Goal: Task Accomplishment & Management: Use online tool/utility

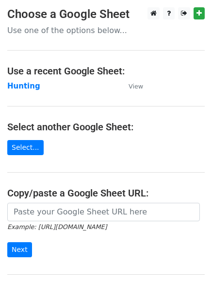
click at [29, 87] on strong "Hunting" at bounding box center [23, 86] width 33 height 9
click at [27, 87] on strong "Hunting" at bounding box center [23, 86] width 33 height 9
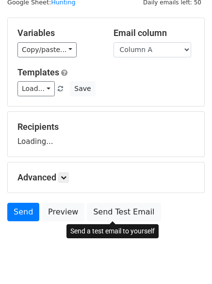
scroll to position [55, 0]
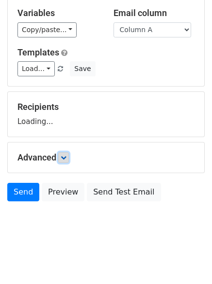
click at [65, 155] on icon at bounding box center [64, 158] width 6 height 6
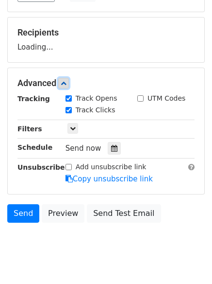
scroll to position [150, 0]
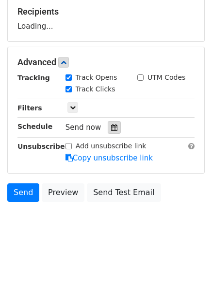
drag, startPoint x: 110, startPoint y: 124, endPoint x: 110, endPoint y: 130, distance: 5.3
click at [111, 124] on icon at bounding box center [114, 127] width 6 height 7
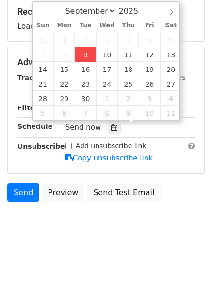
type input "2025-09-09 12:50"
type input "50"
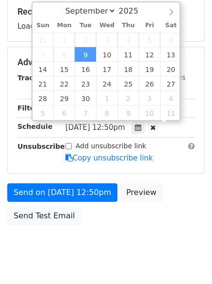
scroll to position [0, 0]
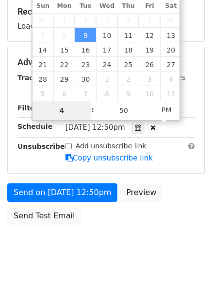
type input "4"
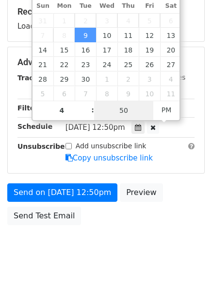
type input "2025-09-09 16:50"
type input "04"
type input "1"
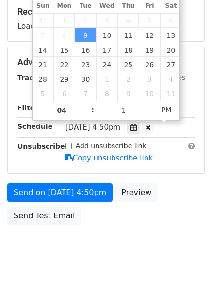
type input "2025-09-09 16:01"
click at [105, 248] on body "New Campaign Daily emails left: 50 Google Sheet: Hunting Variables Copy/paste..…" at bounding box center [106, 63] width 212 height 412
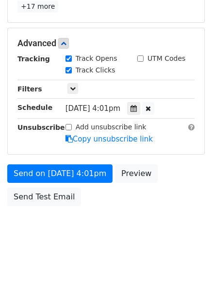
scroll to position [212, 0]
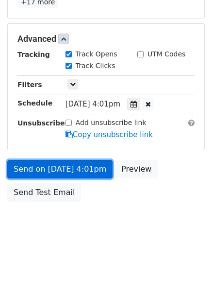
click at [62, 170] on link "Send on Sep 9 at 4:01pm" at bounding box center [59, 169] width 105 height 18
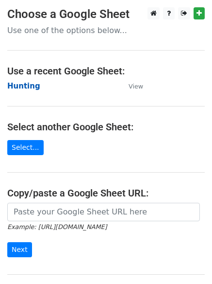
click at [10, 83] on strong "Hunting" at bounding box center [23, 86] width 33 height 9
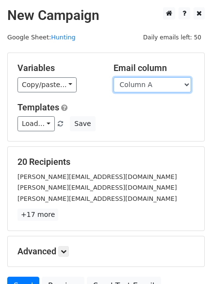
drag, startPoint x: 0, startPoint y: 0, endPoint x: 149, endPoint y: 88, distance: 172.8
click at [149, 88] on select "Column A Column B Column C Column D Column E" at bounding box center [153, 84] width 78 height 15
select select "Column B"
click at [114, 77] on select "Column A Column B Column C Column D Column E" at bounding box center [153, 84] width 78 height 15
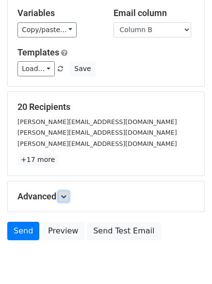
click at [67, 193] on icon at bounding box center [64, 196] width 6 height 6
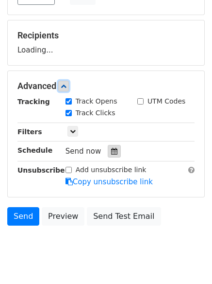
scroll to position [150, 0]
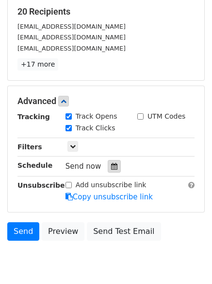
click at [111, 165] on icon at bounding box center [114, 166] width 6 height 7
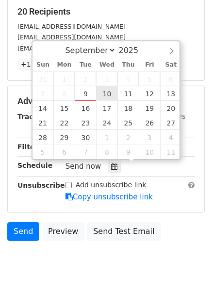
type input "2025-09-10 12:00"
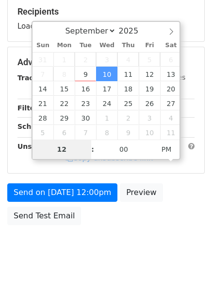
type input "5"
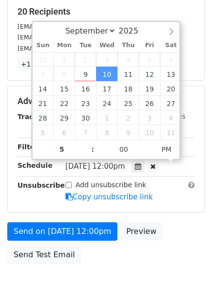
type input "2025-09-10 17:00"
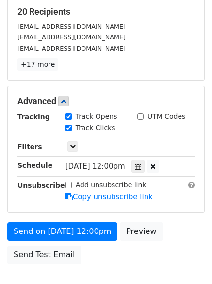
click at [94, 262] on div "Send on Sep 10 at 12:00pm Preview Send Test Email" at bounding box center [106, 245] width 212 height 47
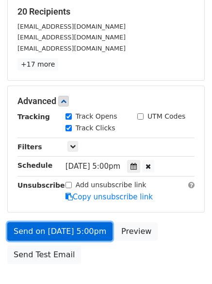
click at [64, 228] on link "Send on Sep 10 at 5:00pm" at bounding box center [59, 231] width 105 height 18
click at [59, 231] on link "Send on Sep 10 at 5:00pm" at bounding box center [59, 231] width 105 height 18
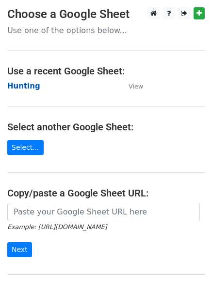
click at [19, 86] on strong "Hunting" at bounding box center [23, 86] width 33 height 9
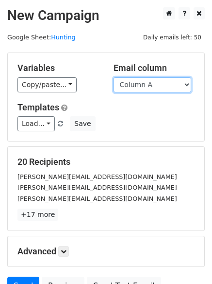
drag, startPoint x: 0, startPoint y: 0, endPoint x: 133, endPoint y: 87, distance: 158.4
click at [133, 87] on select "Column A Column B Column C Column D Column E" at bounding box center [153, 84] width 78 height 15
select select "Column C"
click at [114, 77] on select "Column A Column B Column C Column D Column E" at bounding box center [153, 84] width 78 height 15
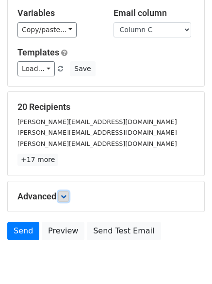
click at [67, 193] on icon at bounding box center [64, 196] width 6 height 6
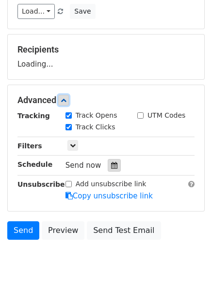
scroll to position [150, 0]
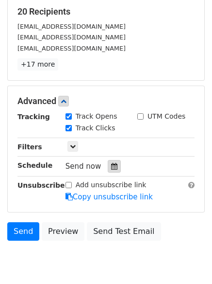
click at [111, 163] on icon at bounding box center [114, 166] width 6 height 7
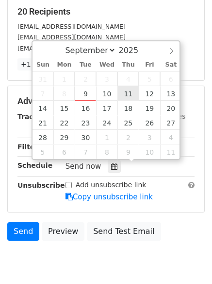
type input "[DATE] 12:00"
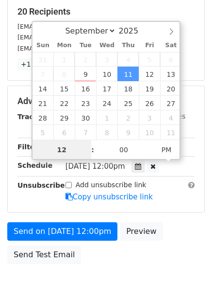
scroll to position [0, 0]
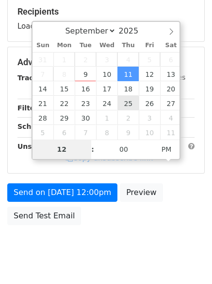
type input "6"
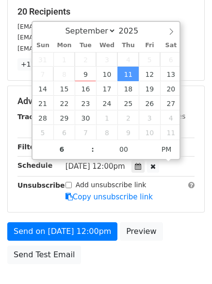
type input "[DATE] 18:00"
click at [104, 263] on div "Send on [DATE] 12:00pm Preview Send Test Email" at bounding box center [106, 245] width 212 height 47
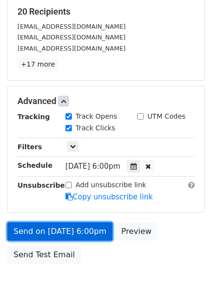
click at [79, 228] on link "Send on Sep 11 at 6:00pm" at bounding box center [59, 231] width 105 height 18
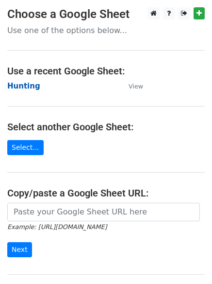
click at [13, 85] on strong "Hunting" at bounding box center [23, 86] width 33 height 9
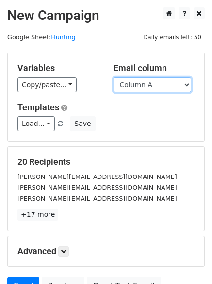
drag, startPoint x: 0, startPoint y: 0, endPoint x: 157, endPoint y: 87, distance: 179.1
click at [157, 88] on select "Column A Column B Column C Column D Column E" at bounding box center [153, 84] width 78 height 15
select select "Column D"
click at [114, 77] on select "Column A Column B Column C Column D Column E" at bounding box center [153, 84] width 78 height 15
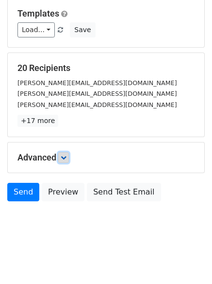
click at [62, 158] on link at bounding box center [63, 157] width 11 height 11
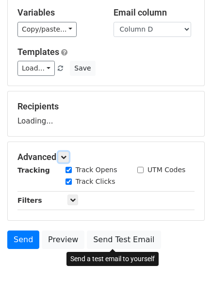
scroll to position [94, 0]
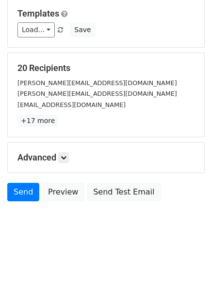
click at [64, 163] on div "Advanced Tracking Track Opens UTM Codes Track Clicks Filters Only include sprea…" at bounding box center [106, 157] width 197 height 30
click at [66, 158] on icon at bounding box center [64, 158] width 6 height 6
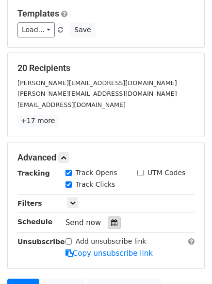
click at [111, 224] on icon at bounding box center [114, 222] width 6 height 7
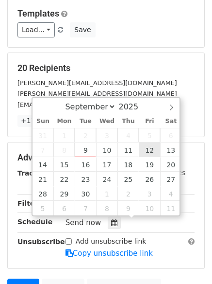
type input "2025-09-12 12:00"
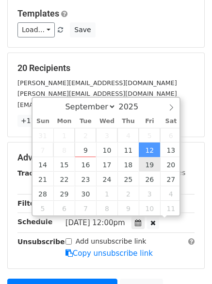
scroll to position [0, 0]
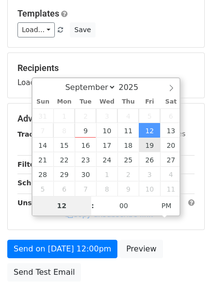
type input "7"
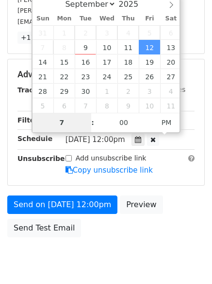
scroll to position [212, 0]
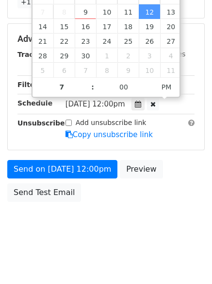
type input "2025-09-12 19:00"
click at [87, 233] on body "New Campaign Daily emails left: 50 Google Sheet: Hunting Variables Copy/paste..…" at bounding box center [106, 20] width 212 height 451
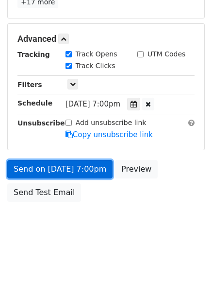
click at [60, 169] on link "Send on Sep 12 at 7:00pm" at bounding box center [59, 169] width 105 height 18
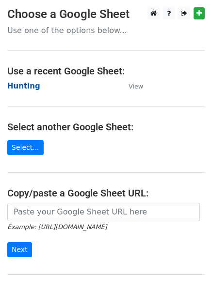
click at [7, 85] on strong "Hunting" at bounding box center [23, 86] width 33 height 9
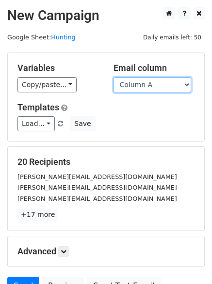
click at [163, 84] on select "Column A Column B Column C Column D Column E" at bounding box center [153, 84] width 78 height 15
select select "Column E"
click at [114, 77] on select "Column A Column B Column C Column D Column E" at bounding box center [153, 84] width 78 height 15
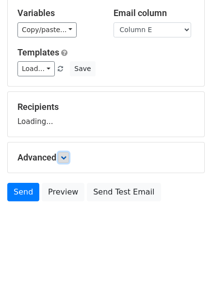
click at [64, 161] on link at bounding box center [63, 157] width 11 height 11
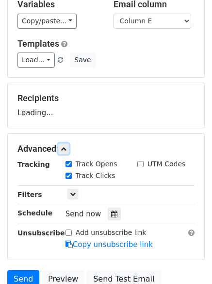
scroll to position [150, 0]
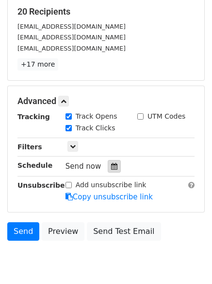
click at [112, 165] on icon at bounding box center [114, 166] width 6 height 7
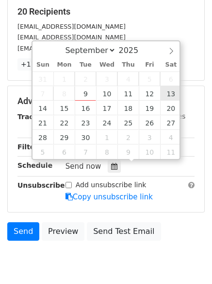
type input "[DATE] 12:00"
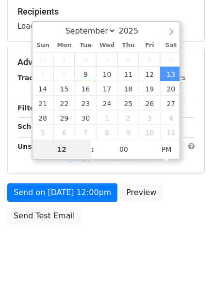
type input "8"
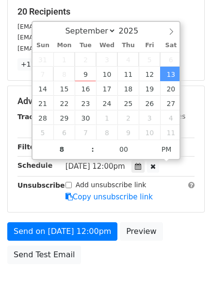
type input "[DATE] 20:00"
click at [116, 248] on div "Send on [DATE] 12:00pm Preview Send Test Email" at bounding box center [106, 245] width 212 height 47
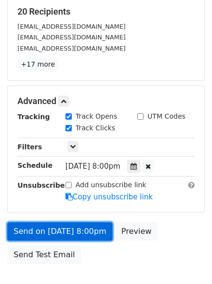
click at [58, 227] on link "Send on [DATE] 8:00pm" at bounding box center [59, 231] width 105 height 18
